Goal: Complete application form

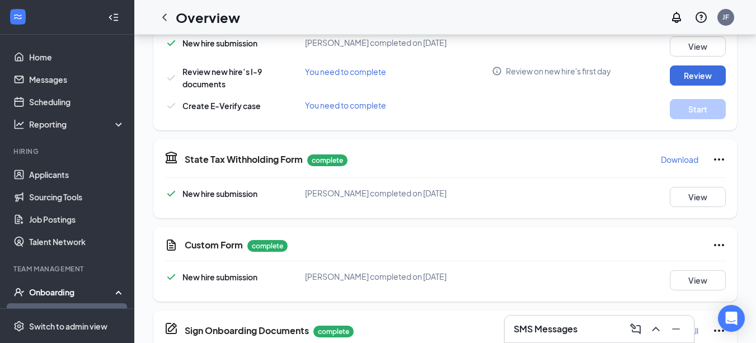
scroll to position [392, 0]
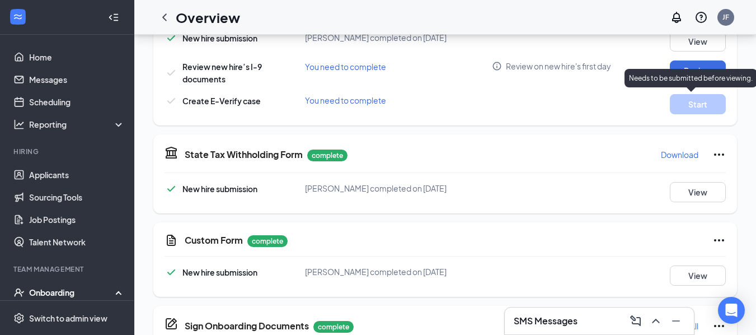
click at [684, 70] on div "Needs to be submitted before viewing." at bounding box center [690, 78] width 133 height 18
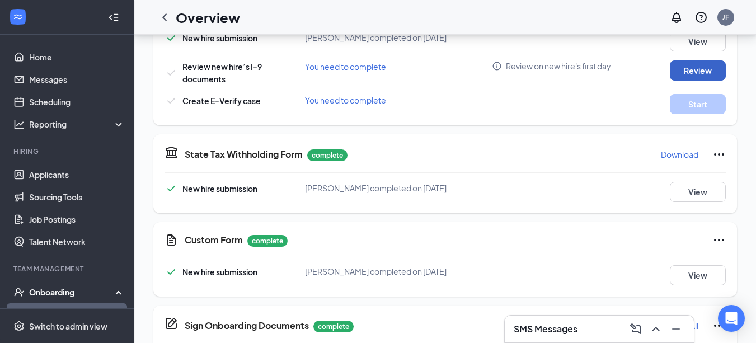
click at [694, 65] on button "Review" at bounding box center [698, 70] width 56 height 20
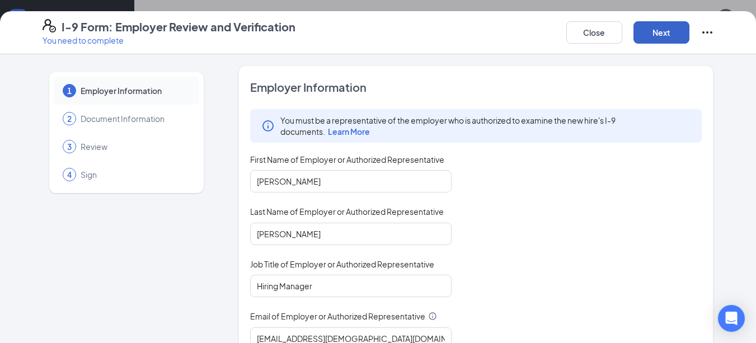
click at [665, 37] on button "Next" at bounding box center [661, 32] width 56 height 22
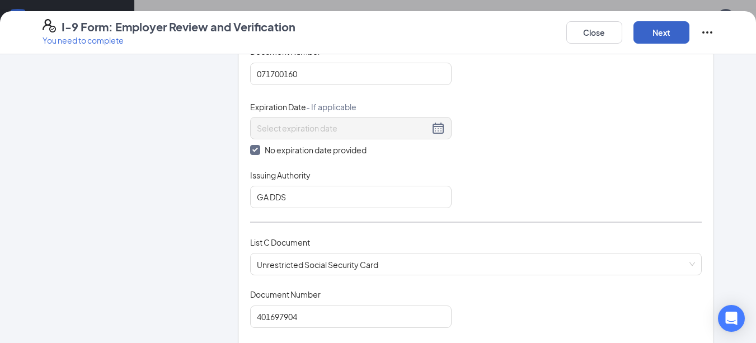
scroll to position [336, 0]
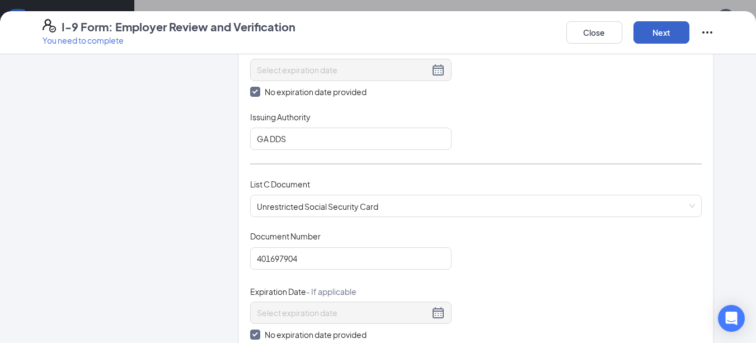
click at [643, 40] on button "Next" at bounding box center [661, 32] width 56 height 22
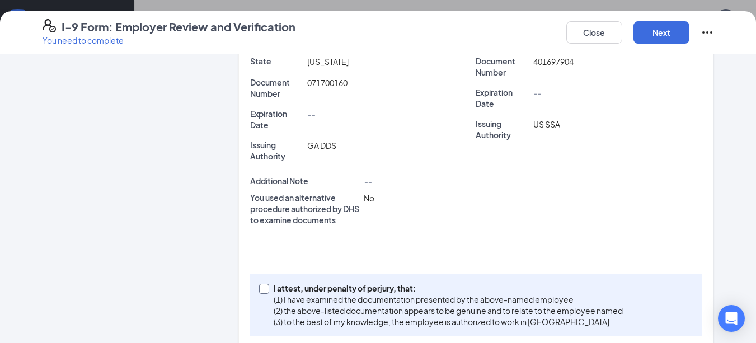
click at [373, 288] on p "I attest, under penalty of perjury, that:" at bounding box center [448, 288] width 349 height 11
click at [267, 288] on input "I attest, under penalty of [PERSON_NAME], that: (1) I have examined the documen…" at bounding box center [263, 288] width 8 height 8
checkbox input "true"
click at [669, 24] on button "Next" at bounding box center [661, 32] width 56 height 22
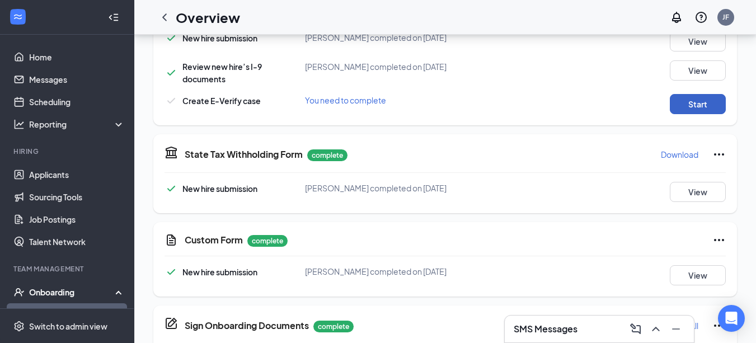
click at [702, 107] on button "Start" at bounding box center [698, 104] width 56 height 20
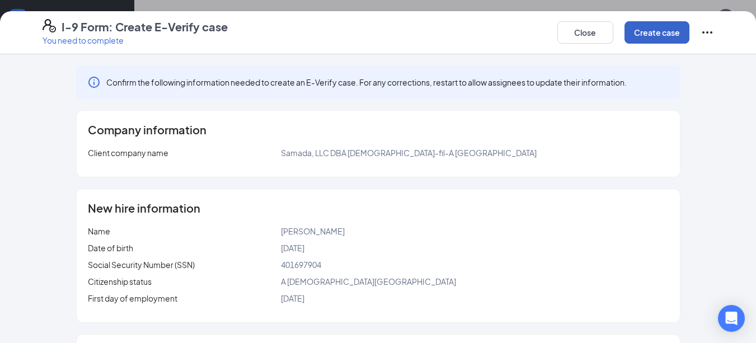
click at [673, 34] on button "Create case" at bounding box center [656, 32] width 65 height 22
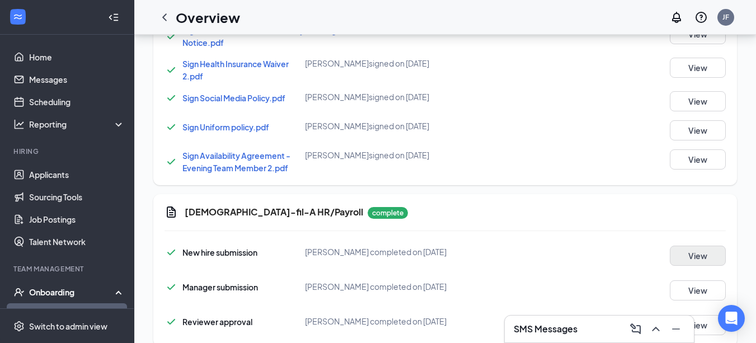
scroll to position [942, 0]
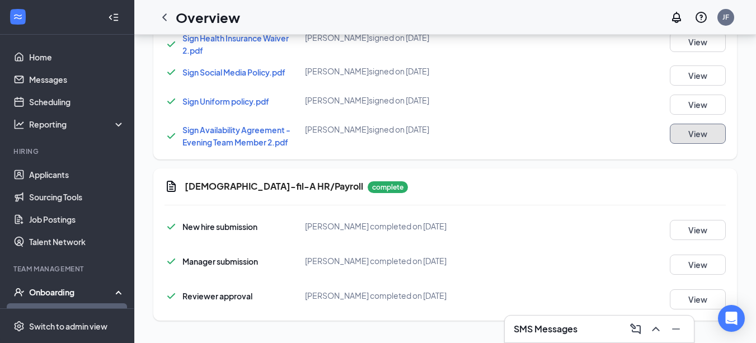
click at [680, 134] on button "View" at bounding box center [698, 134] width 56 height 20
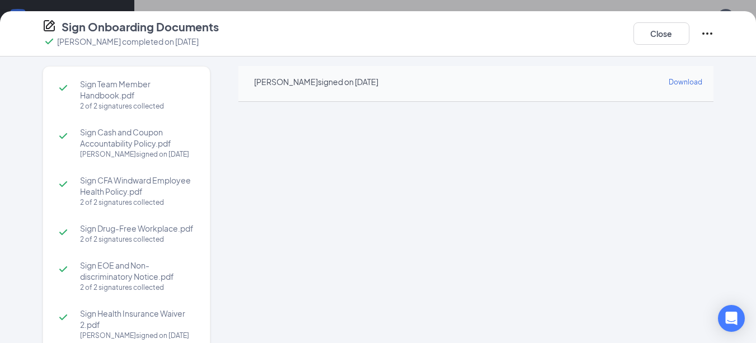
scroll to position [0, 0]
click at [675, 41] on button "Close" at bounding box center [661, 33] width 56 height 22
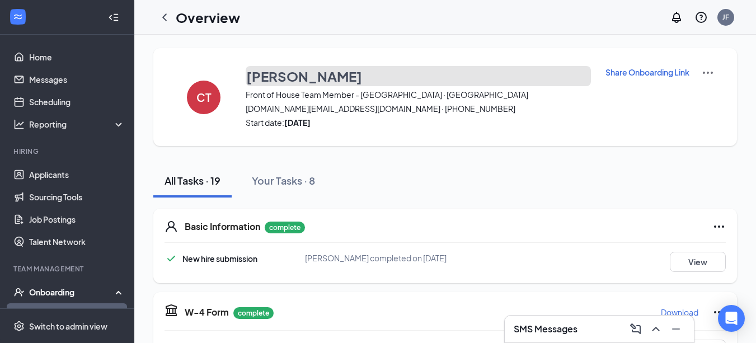
click at [276, 78] on h3 "[PERSON_NAME]" at bounding box center [304, 76] width 116 height 19
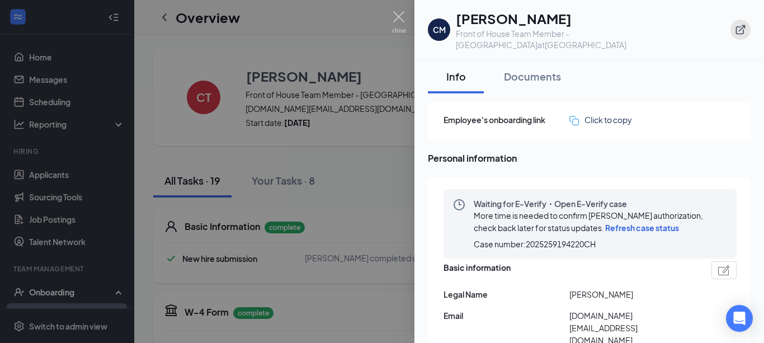
click at [747, 27] on button "button" at bounding box center [741, 30] width 20 height 20
click at [398, 17] on img at bounding box center [399, 22] width 14 height 22
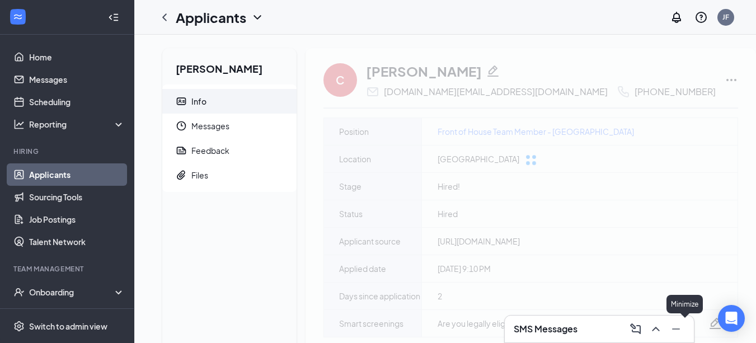
click at [684, 331] on button at bounding box center [676, 329] width 18 height 18
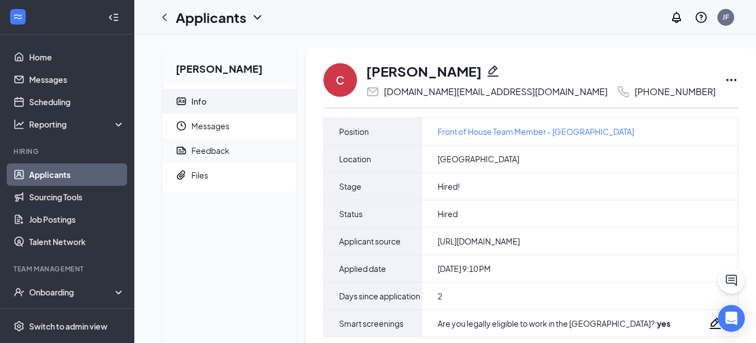
click at [215, 150] on div "Feedback" at bounding box center [210, 150] width 38 height 11
